Goal: Task Accomplishment & Management: Manage account settings

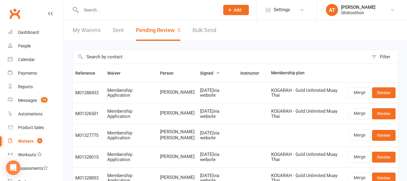
select select "25"
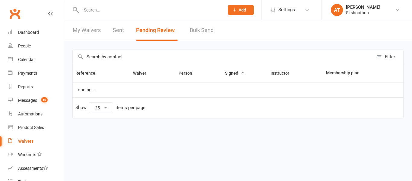
select select "25"
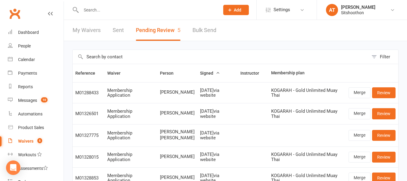
click at [23, 143] on div "Waivers" at bounding box center [25, 140] width 15 height 5
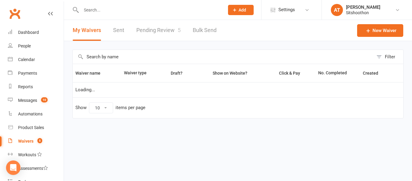
select select "100"
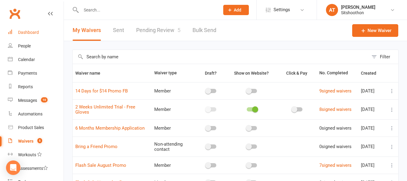
click at [36, 26] on link "Dashboard" at bounding box center [36, 33] width 56 height 14
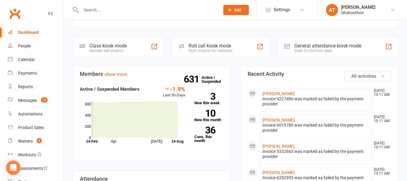
scroll to position [146, 0]
click at [22, 140] on div "Waivers" at bounding box center [25, 140] width 15 height 5
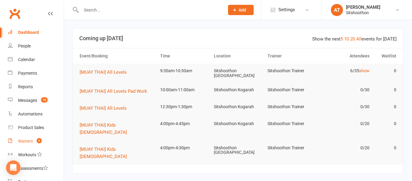
select select "100"
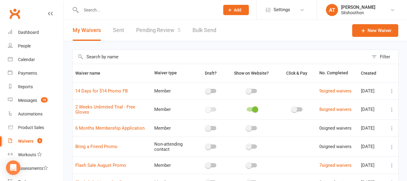
click at [150, 35] on link "Pending Review 5" at bounding box center [158, 30] width 44 height 21
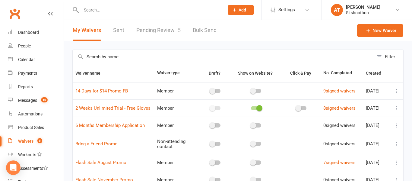
select select "25"
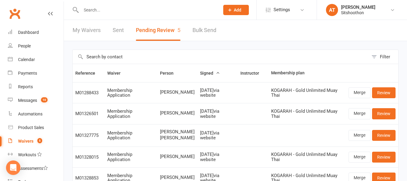
drag, startPoint x: 150, startPoint y: 35, endPoint x: 150, endPoint y: 29, distance: 6.0
click at [150, 29] on button "Pending Review 5" at bounding box center [158, 30] width 45 height 21
click at [34, 36] on link "Dashboard" at bounding box center [36, 33] width 56 height 14
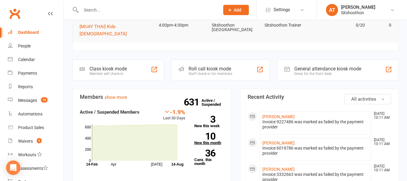
scroll to position [125, 0]
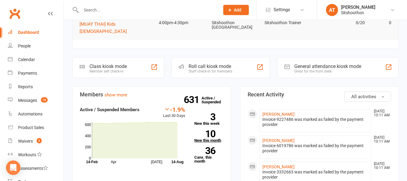
click at [211, 129] on strong "10" at bounding box center [205, 133] width 21 height 9
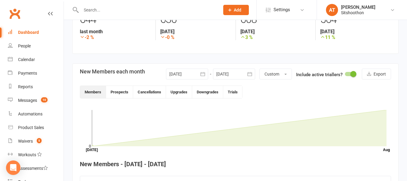
scroll to position [101, 0]
drag, startPoint x: 183, startPoint y: 77, endPoint x: 176, endPoint y: 74, distance: 7.6
click at [176, 74] on div at bounding box center [187, 74] width 42 height 11
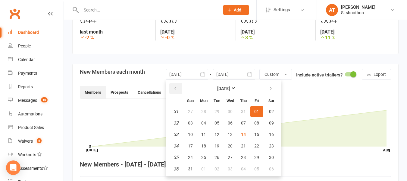
click at [177, 86] on button "button" at bounding box center [175, 88] width 13 height 11
click at [215, 111] on span "01" at bounding box center [217, 111] width 5 height 5
type input "[DATE]"
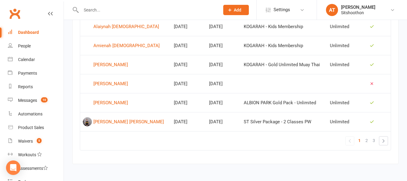
scroll to position [448, 0]
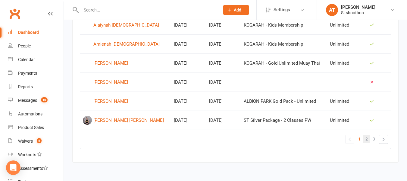
click at [368, 140] on span "2" at bounding box center [367, 138] width 2 height 8
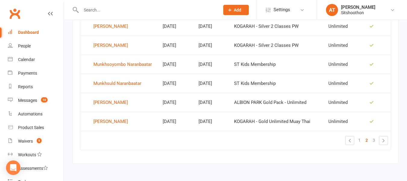
scroll to position [448, 0]
click at [375, 138] on span "3" at bounding box center [374, 139] width 2 height 8
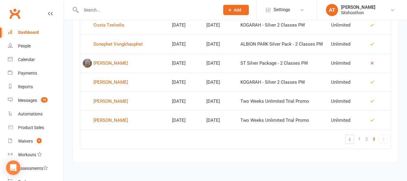
scroll to position [428, 0]
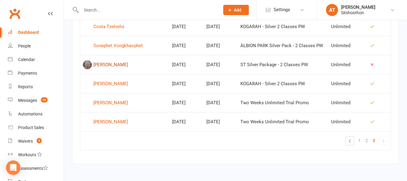
click at [108, 63] on div "[PERSON_NAME]" at bounding box center [110, 64] width 35 height 9
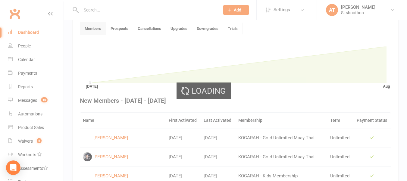
scroll to position [165, 0]
